Goal: Task Accomplishment & Management: Complete application form

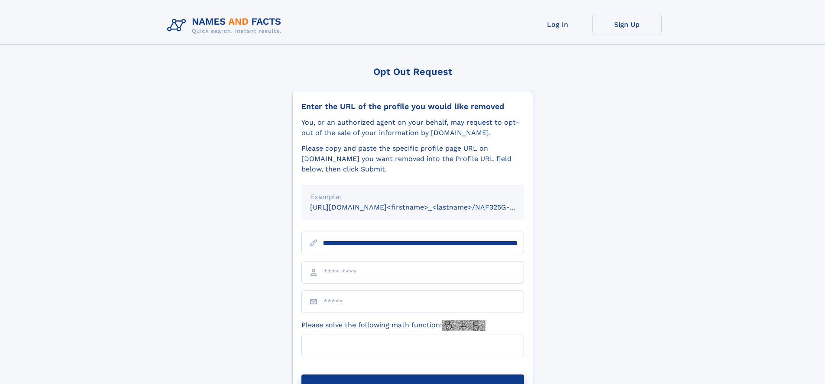
scroll to position [0, 105]
type input "**********"
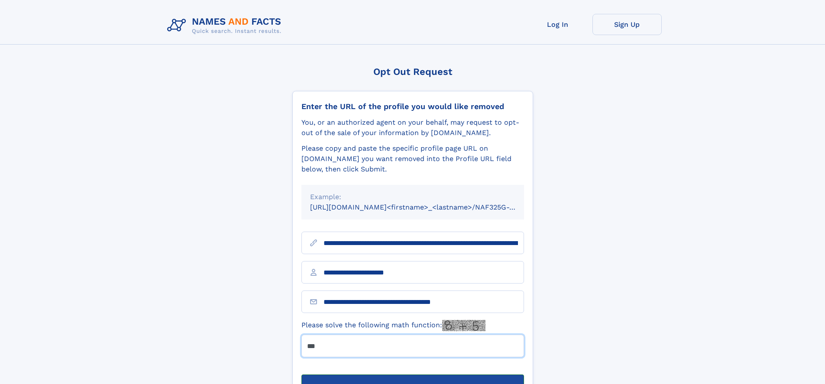
type input "***"
click at [412, 374] on button "Submit Opt Out Request" at bounding box center [412, 388] width 223 height 28
